Goal: Navigation & Orientation: Find specific page/section

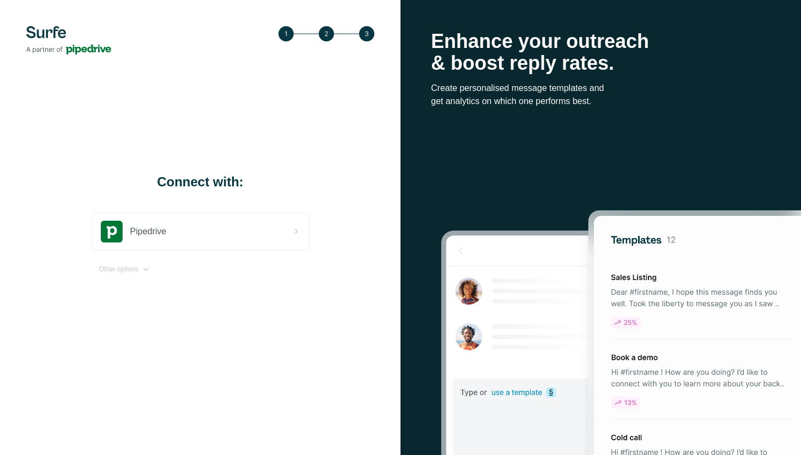
click at [52, 33] on img at bounding box center [68, 40] width 85 height 28
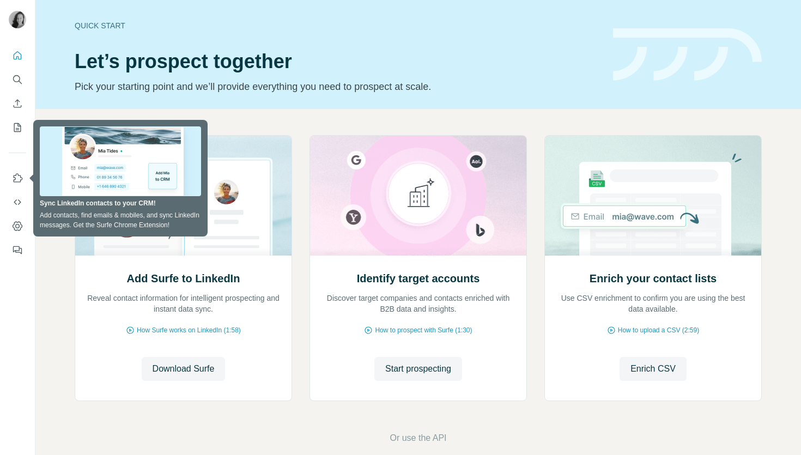
click at [425, 111] on div "Add Surfe to LinkedIn Reveal contact information for intelligent prospecting an…" at bounding box center [418, 290] width 766 height 362
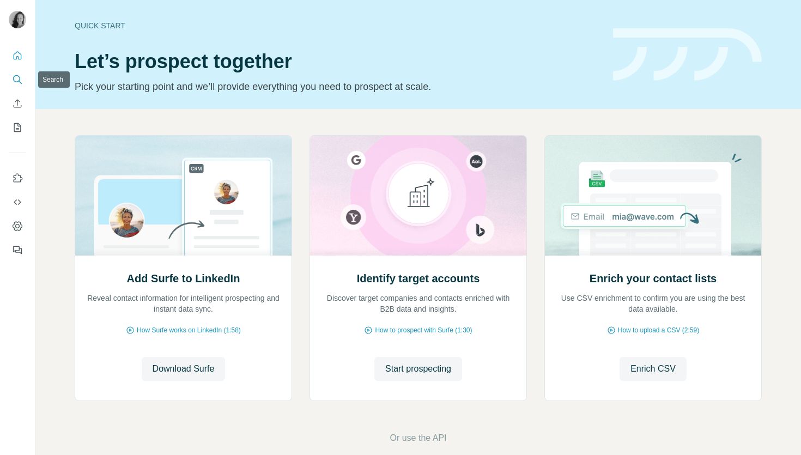
click at [17, 80] on icon "Search" at bounding box center [17, 79] width 11 height 11
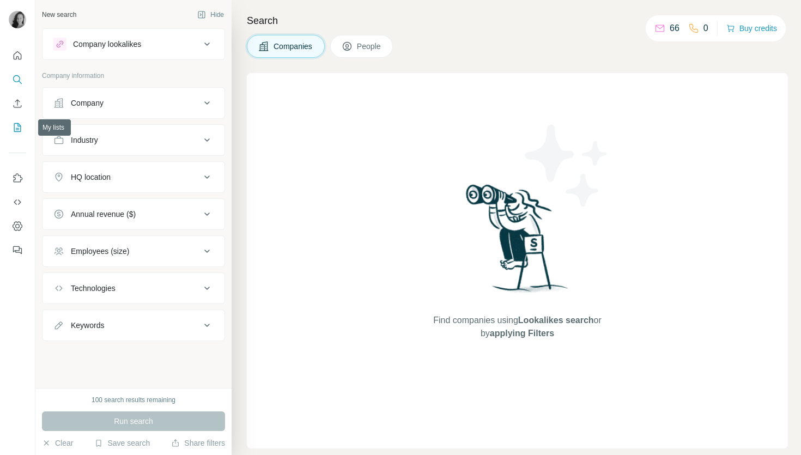
click at [17, 123] on icon "My lists" at bounding box center [17, 127] width 11 height 11
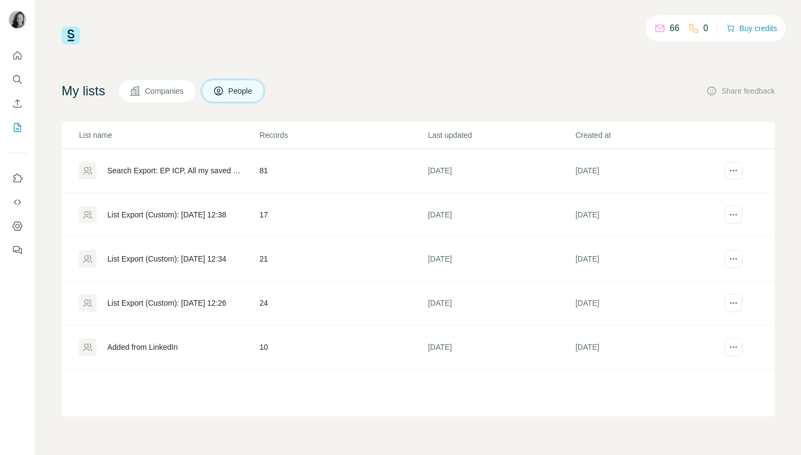
click at [667, 31] on div "66" at bounding box center [667, 28] width 25 height 13
click at [12, 179] on icon "Use Surfe on LinkedIn" at bounding box center [17, 178] width 11 height 11
